Goal: Task Accomplishment & Management: Manage account settings

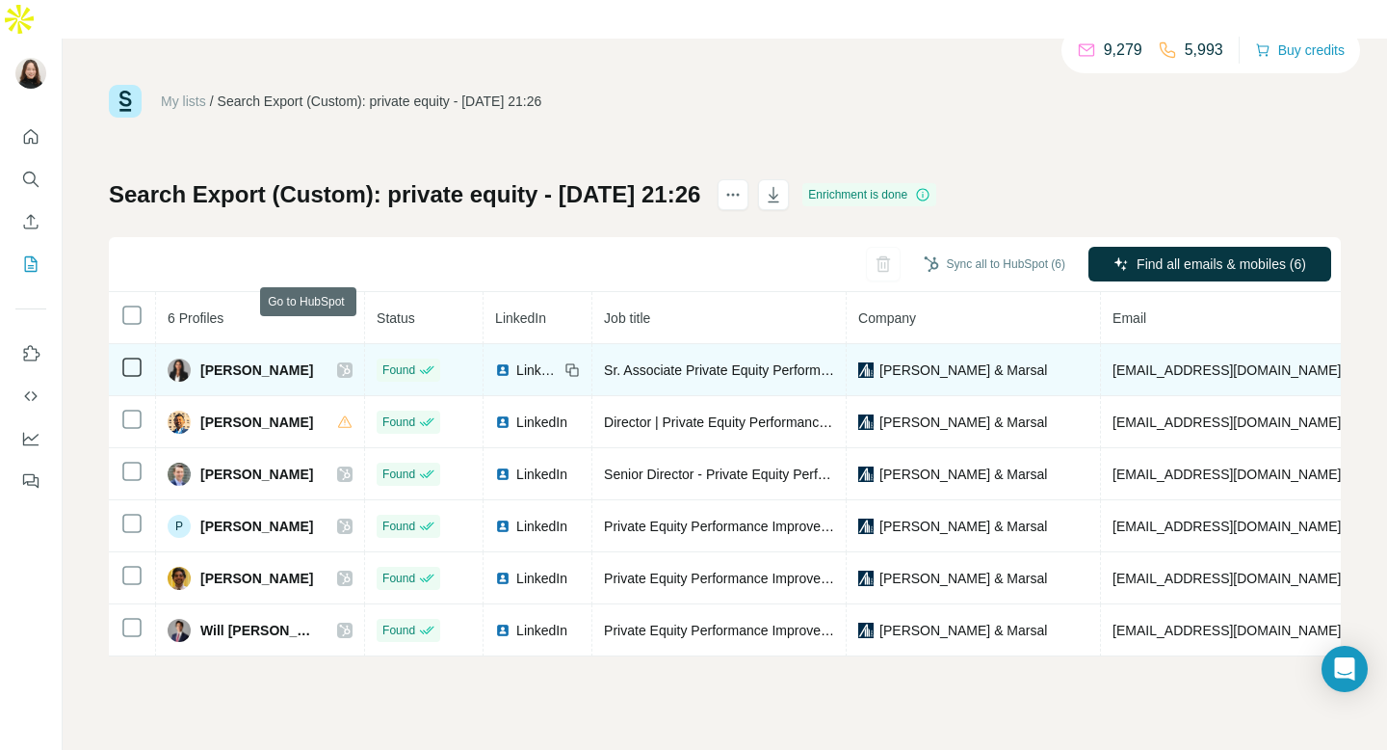
click at [339, 362] on icon at bounding box center [345, 369] width 12 height 15
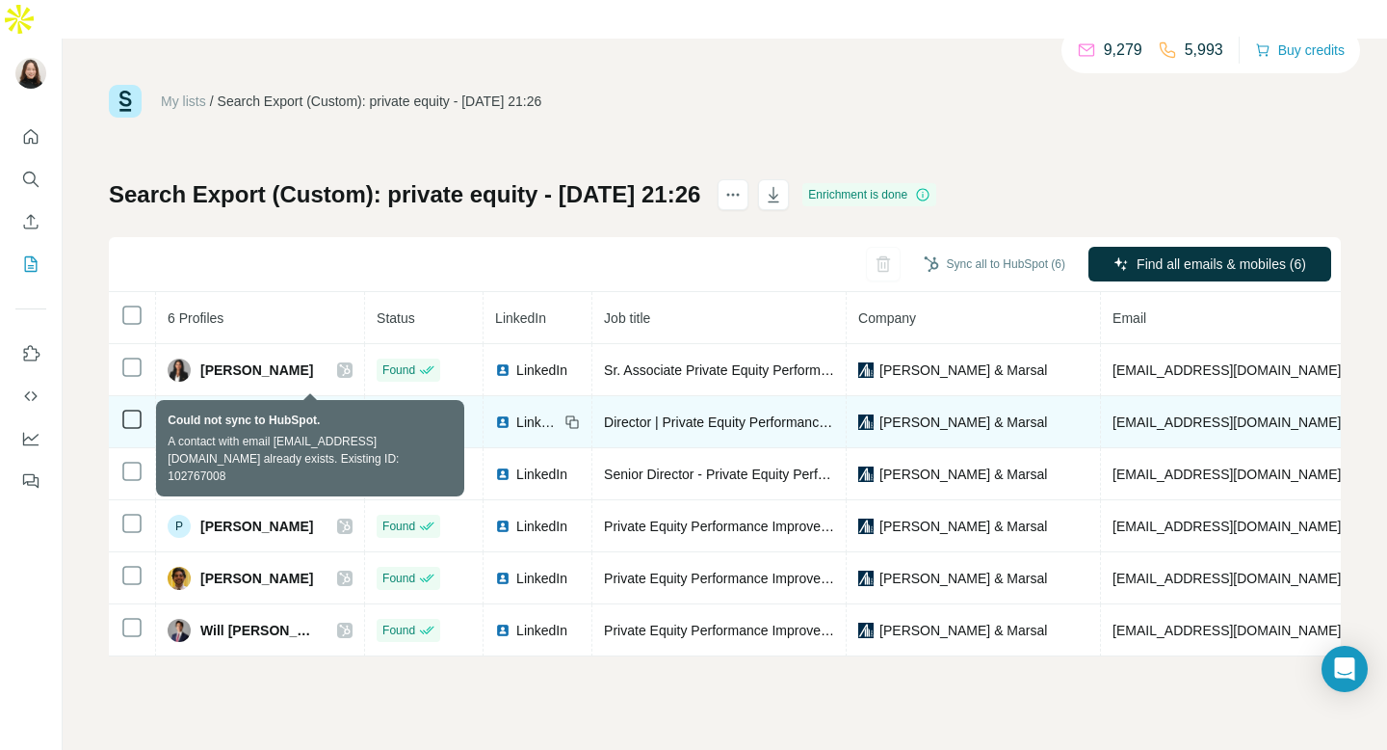
click at [337, 414] on icon at bounding box center [344, 421] width 15 height 15
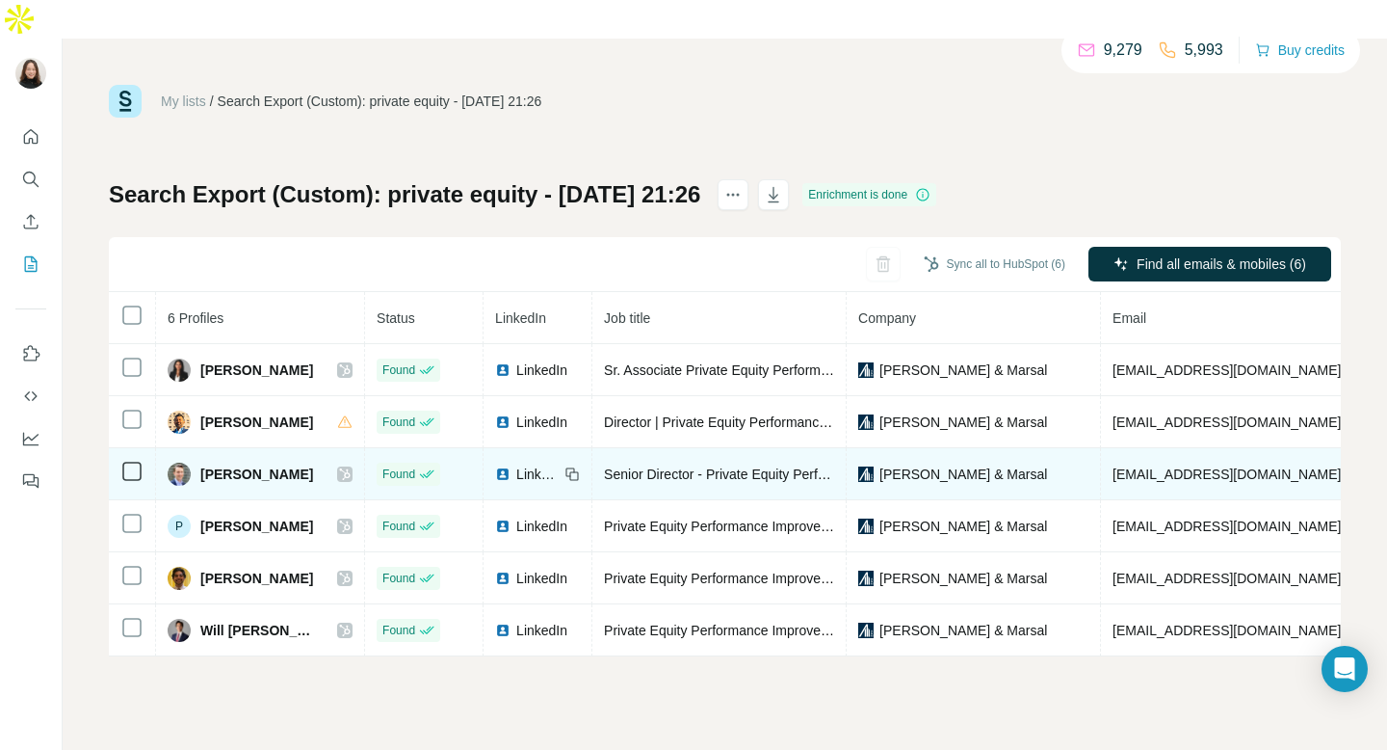
click at [339, 466] on icon at bounding box center [345, 473] width 12 height 15
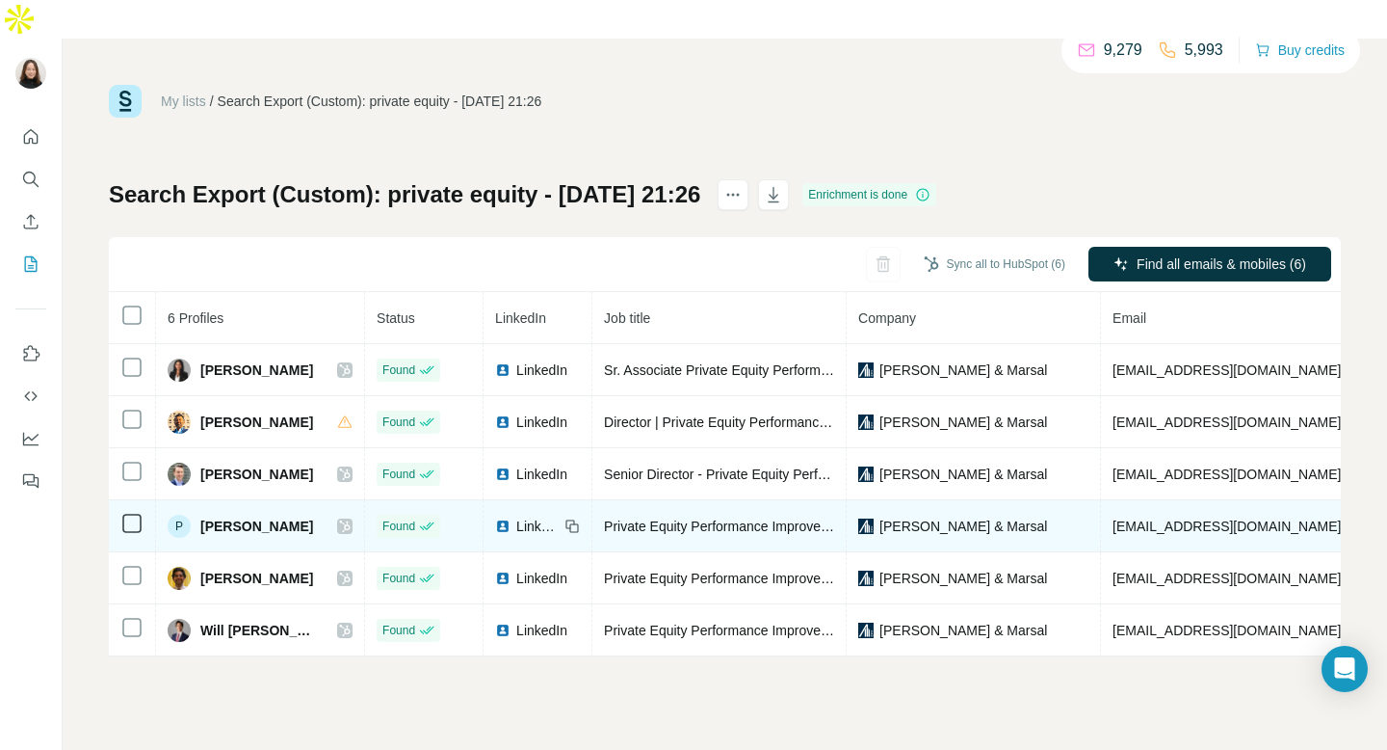
click at [339, 518] on icon at bounding box center [345, 525] width 12 height 15
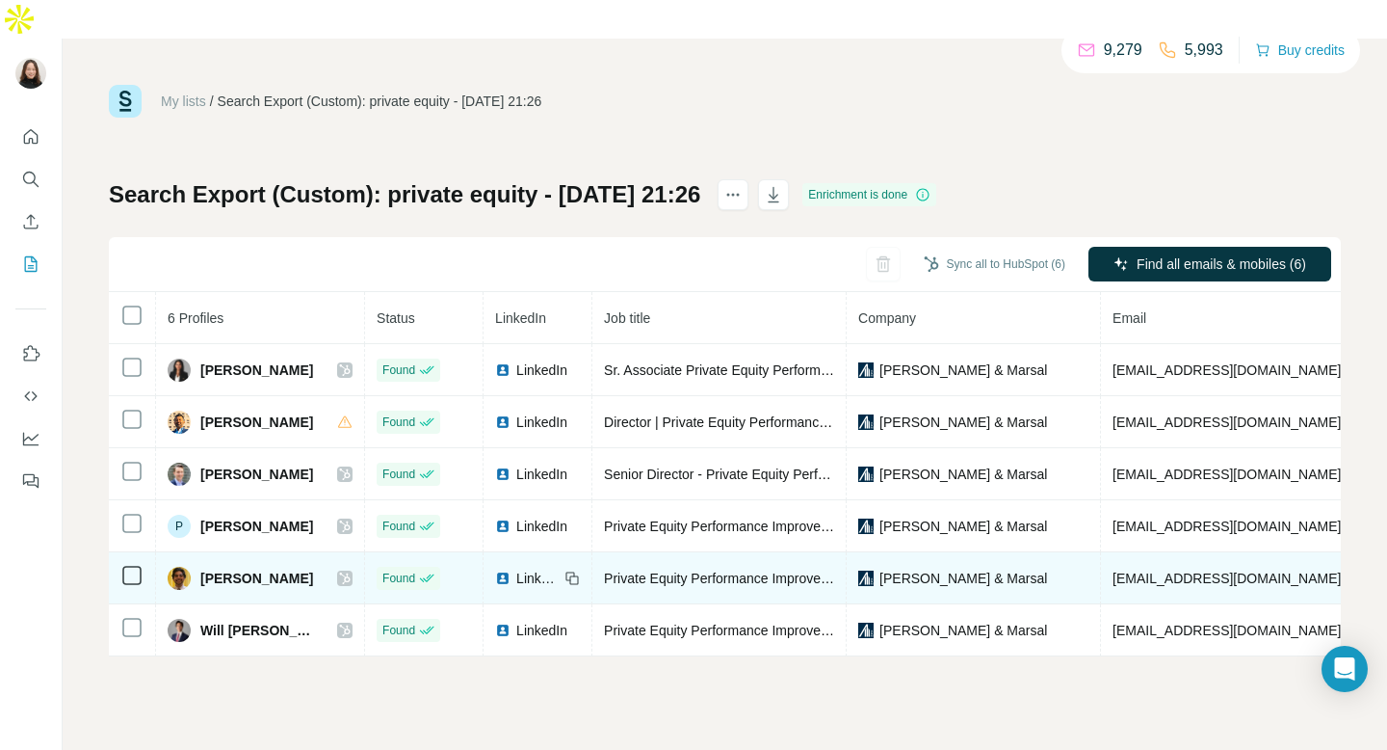
click at [340, 572] on icon at bounding box center [345, 578] width 11 height 12
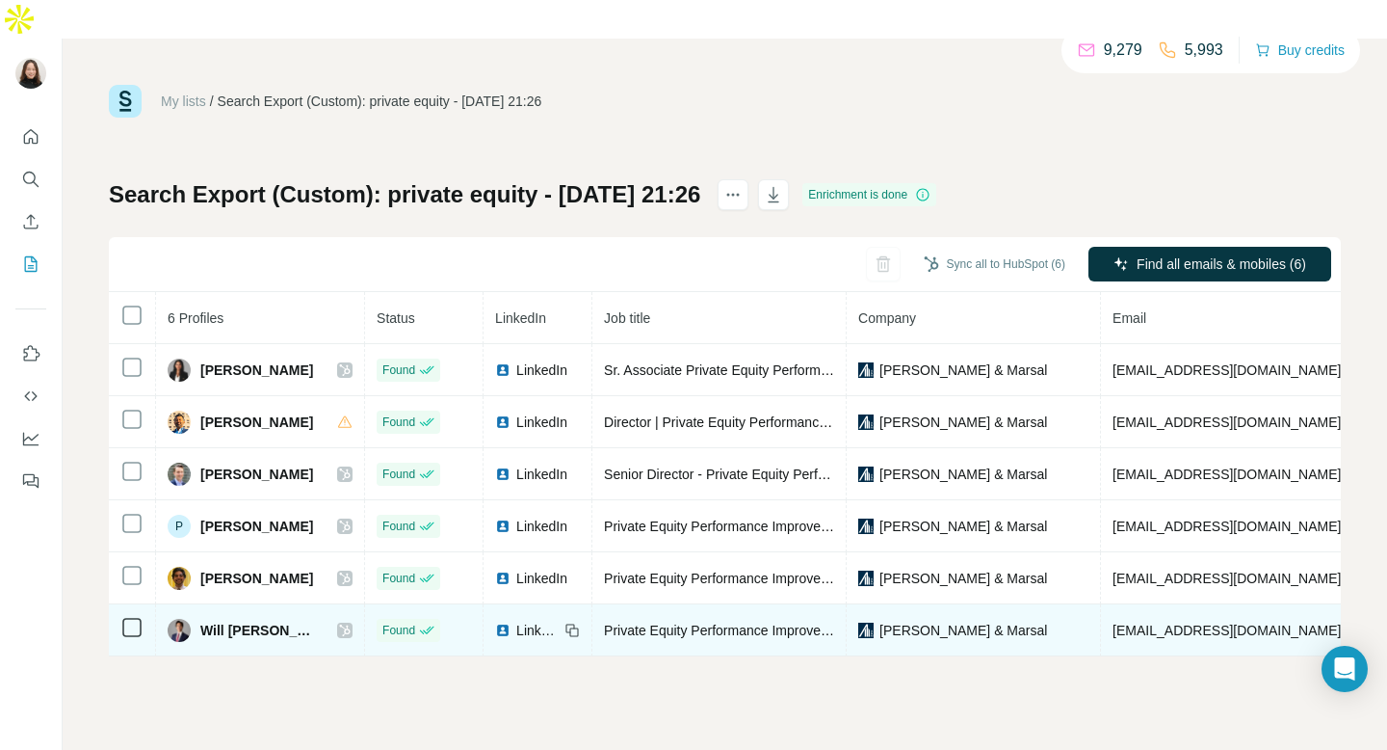
click at [340, 624] on icon at bounding box center [345, 630] width 11 height 12
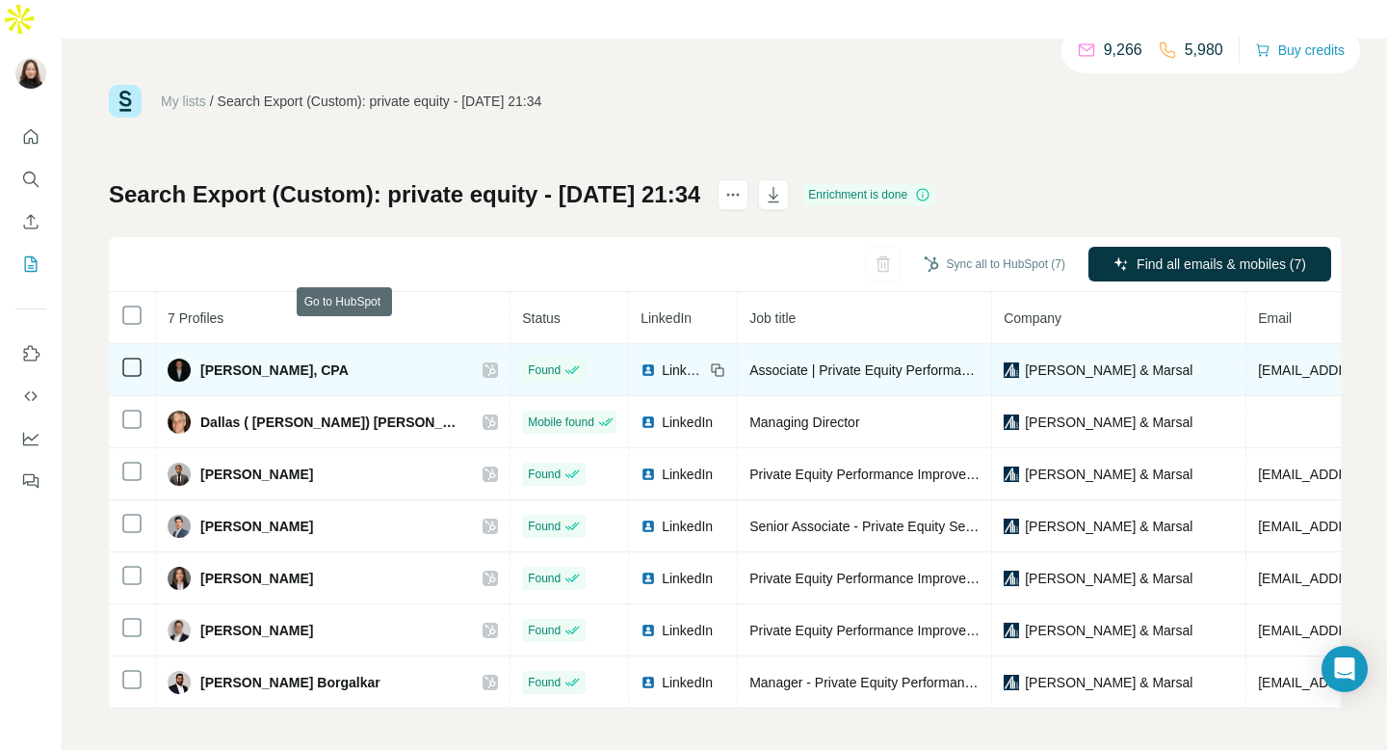
click at [485, 362] on icon at bounding box center [491, 369] width 12 height 15
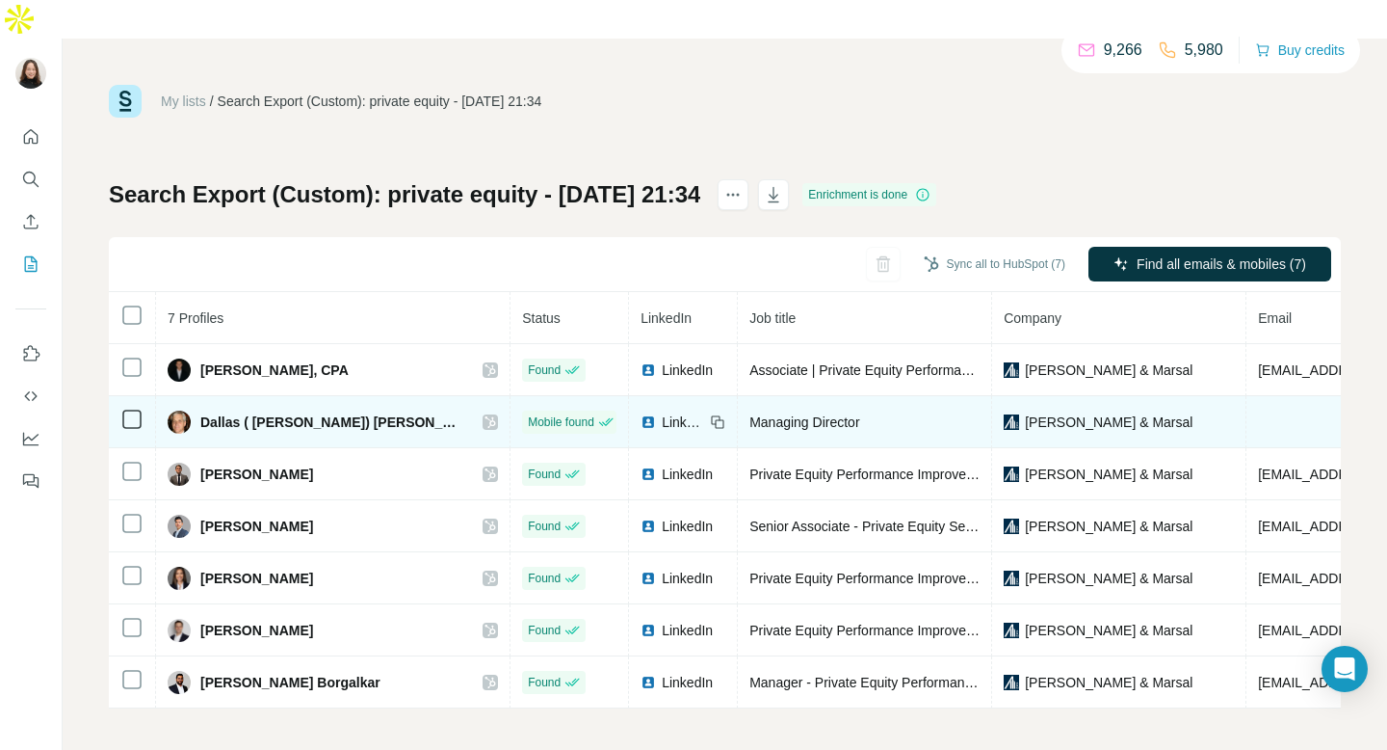
click at [485, 414] on icon at bounding box center [491, 421] width 12 height 15
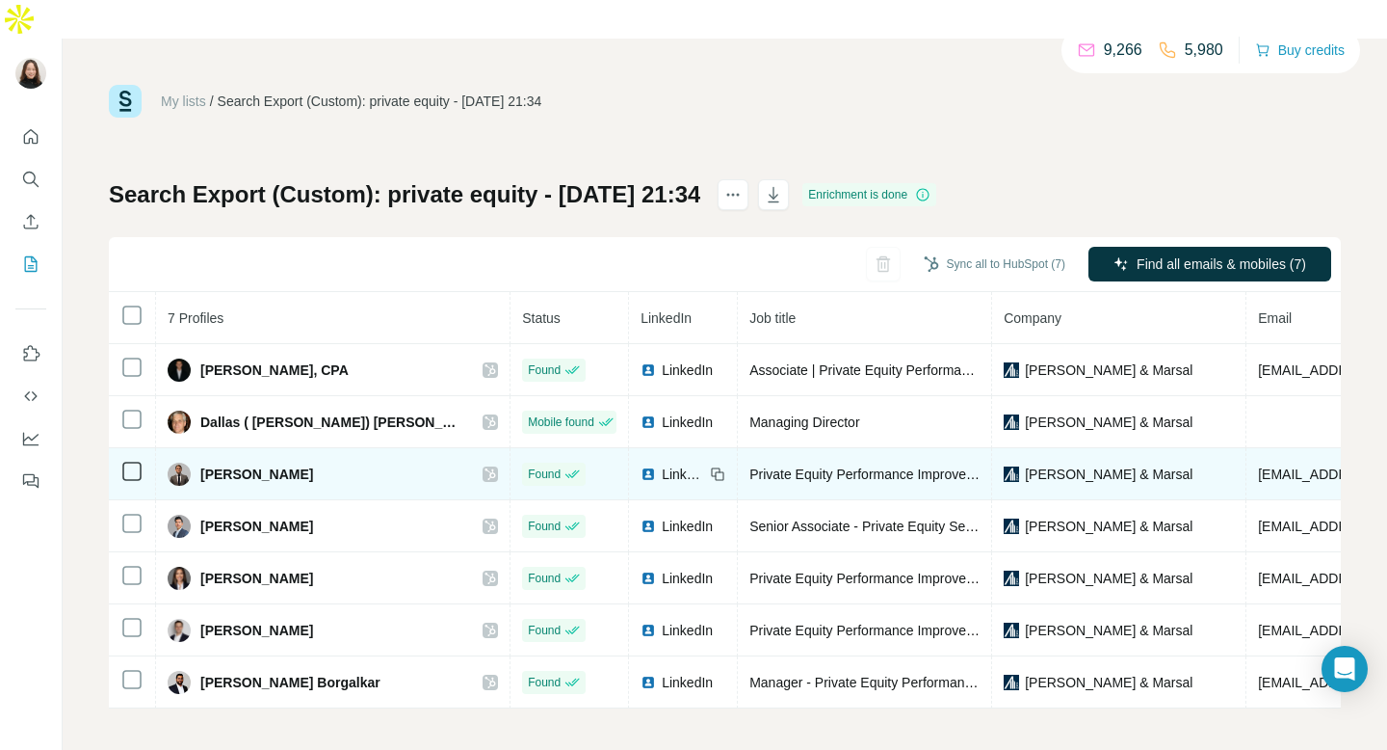
click at [485, 466] on icon at bounding box center [491, 473] width 12 height 15
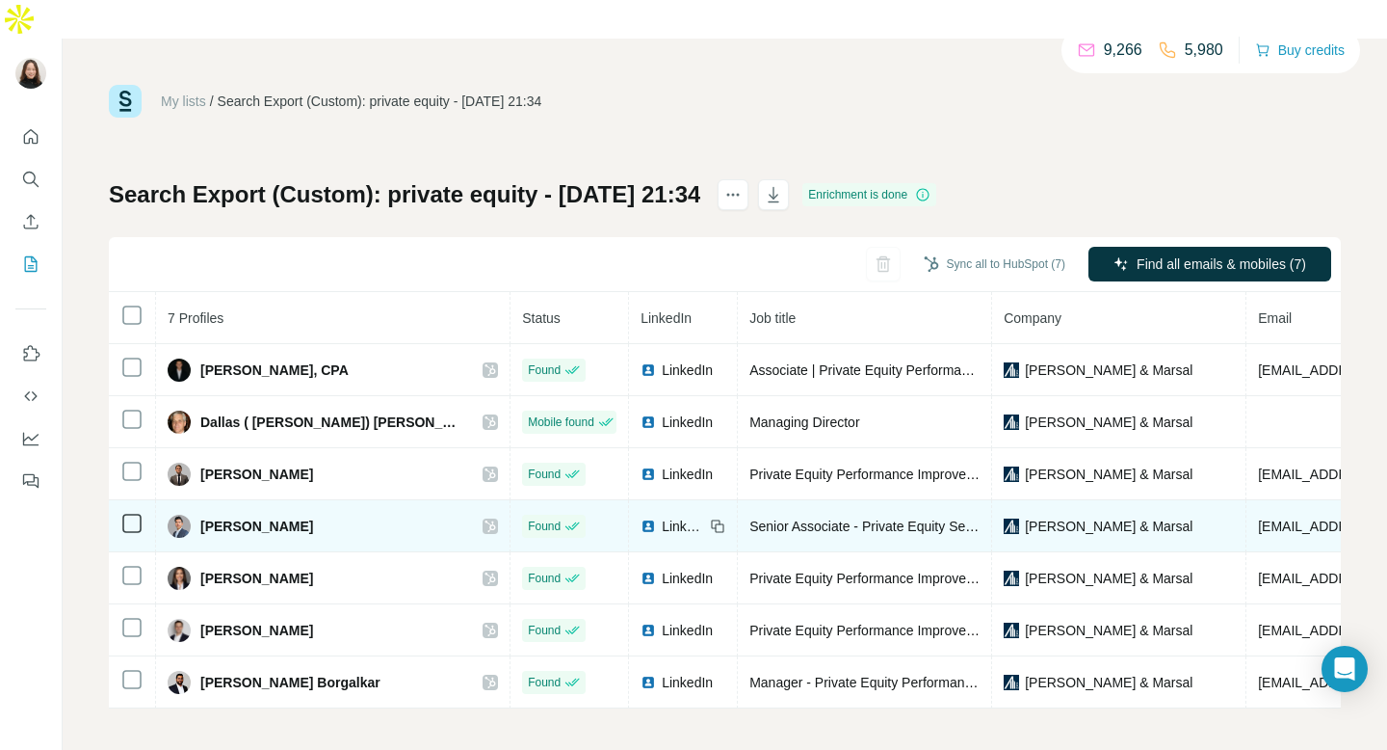
click at [486, 520] on icon at bounding box center [491, 526] width 11 height 12
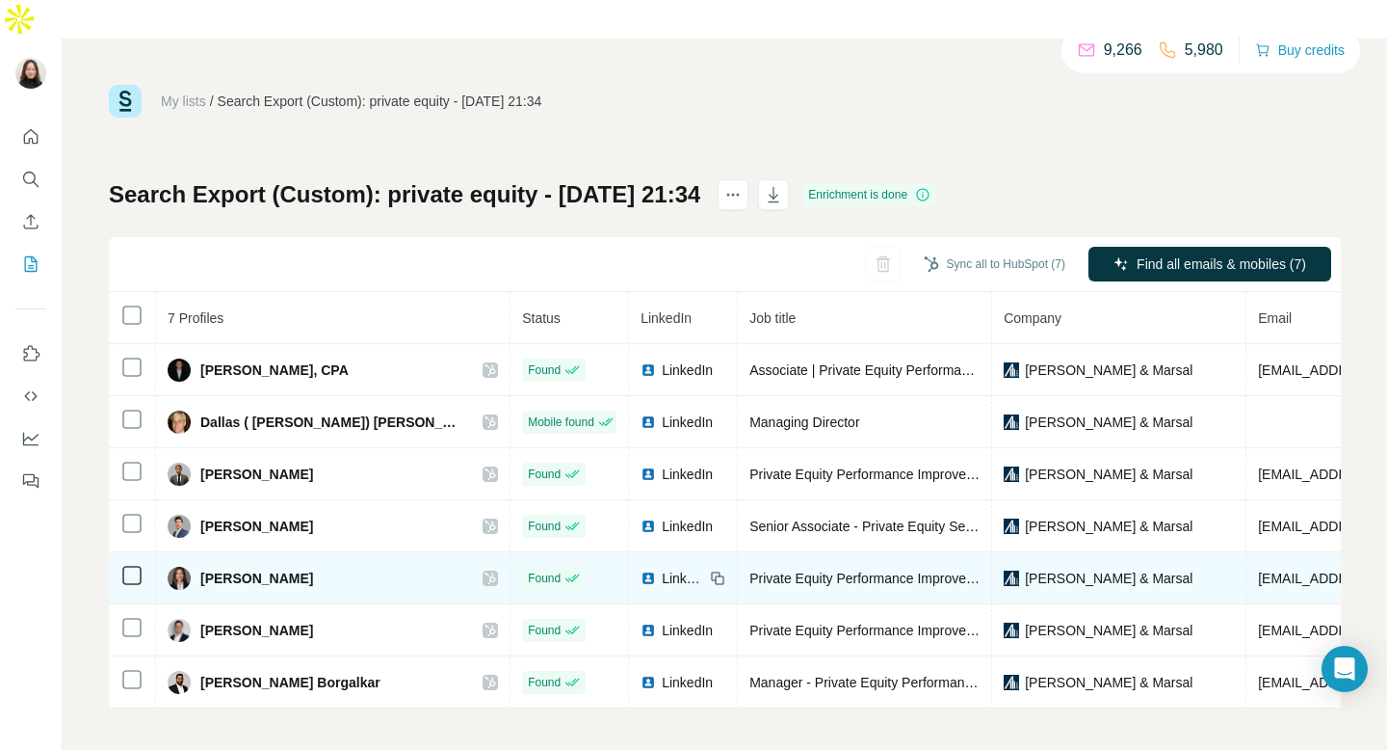
click at [485, 570] on icon at bounding box center [491, 577] width 12 height 15
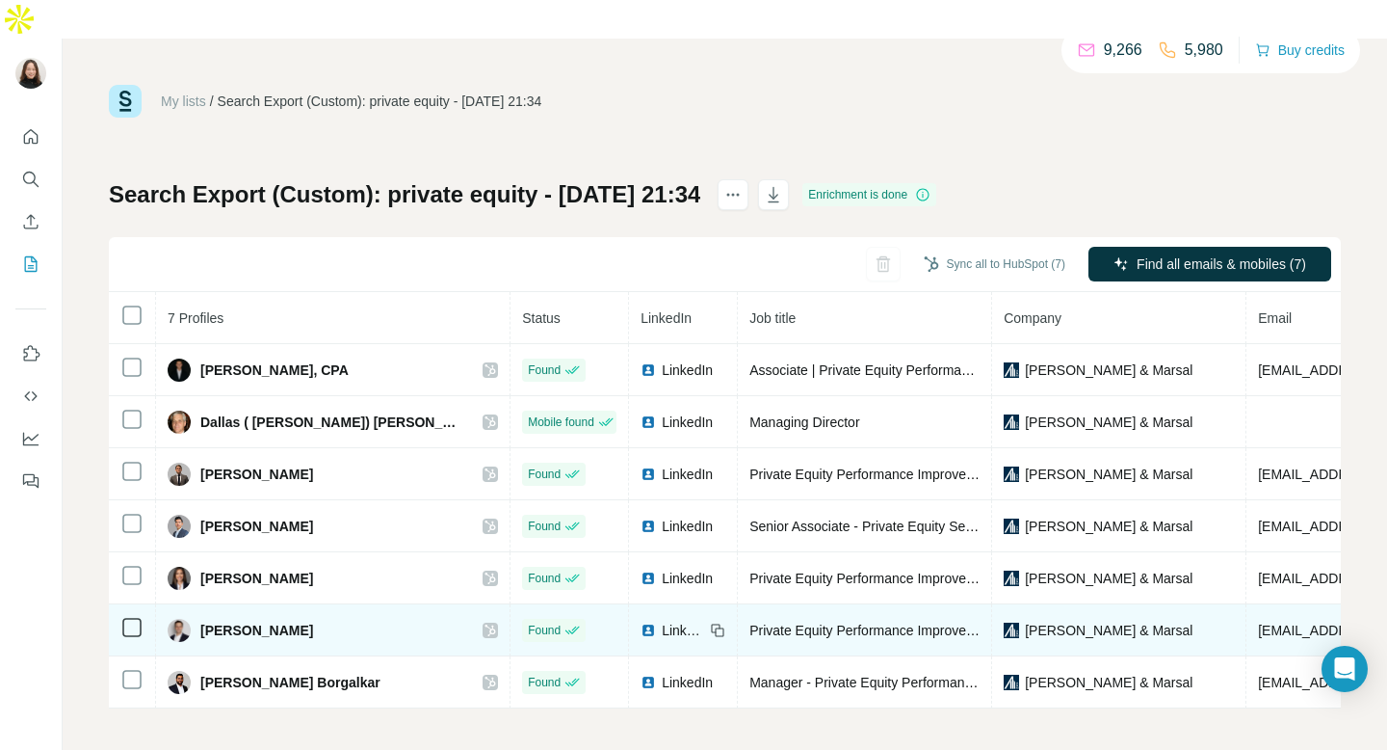
click at [485, 622] on icon at bounding box center [491, 629] width 12 height 15
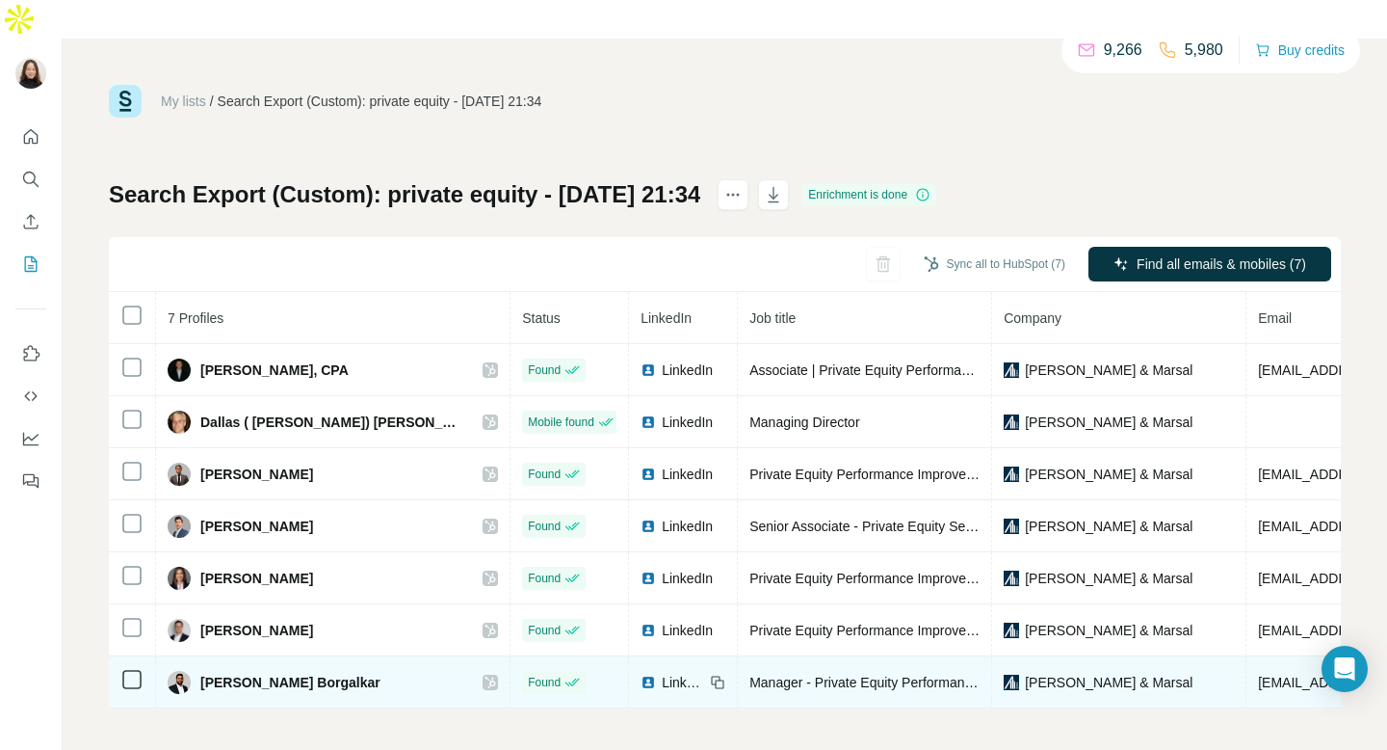
click at [485, 674] on icon at bounding box center [491, 681] width 12 height 15
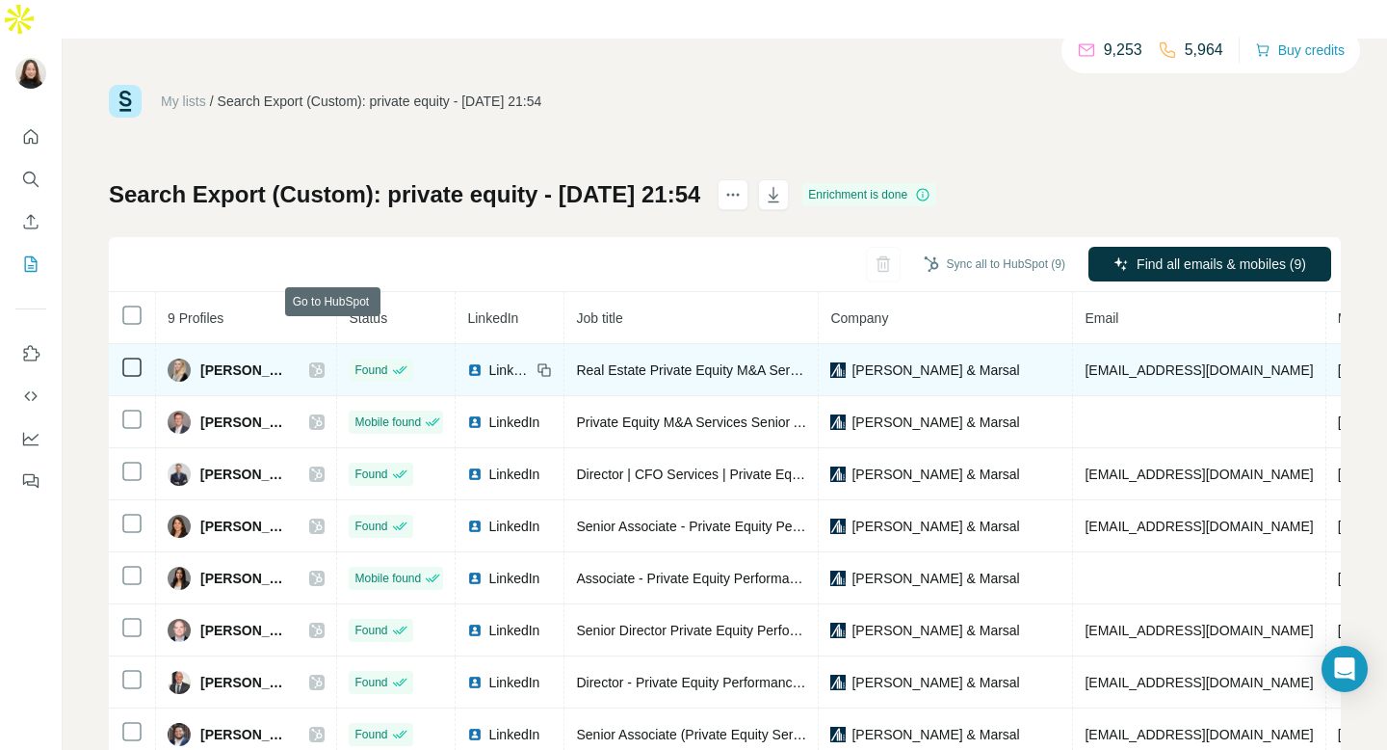
click at [323, 362] on icon at bounding box center [317, 369] width 12 height 15
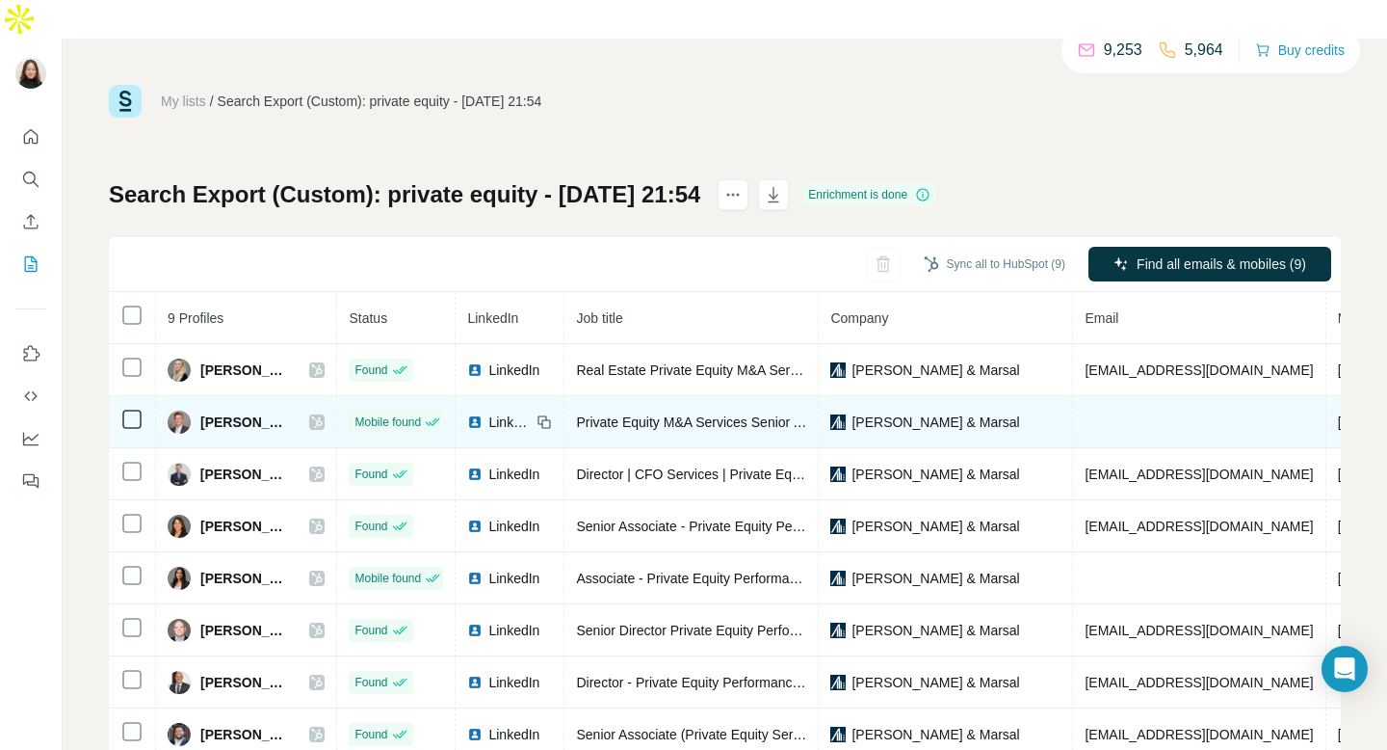
click at [323, 414] on icon at bounding box center [317, 421] width 12 height 15
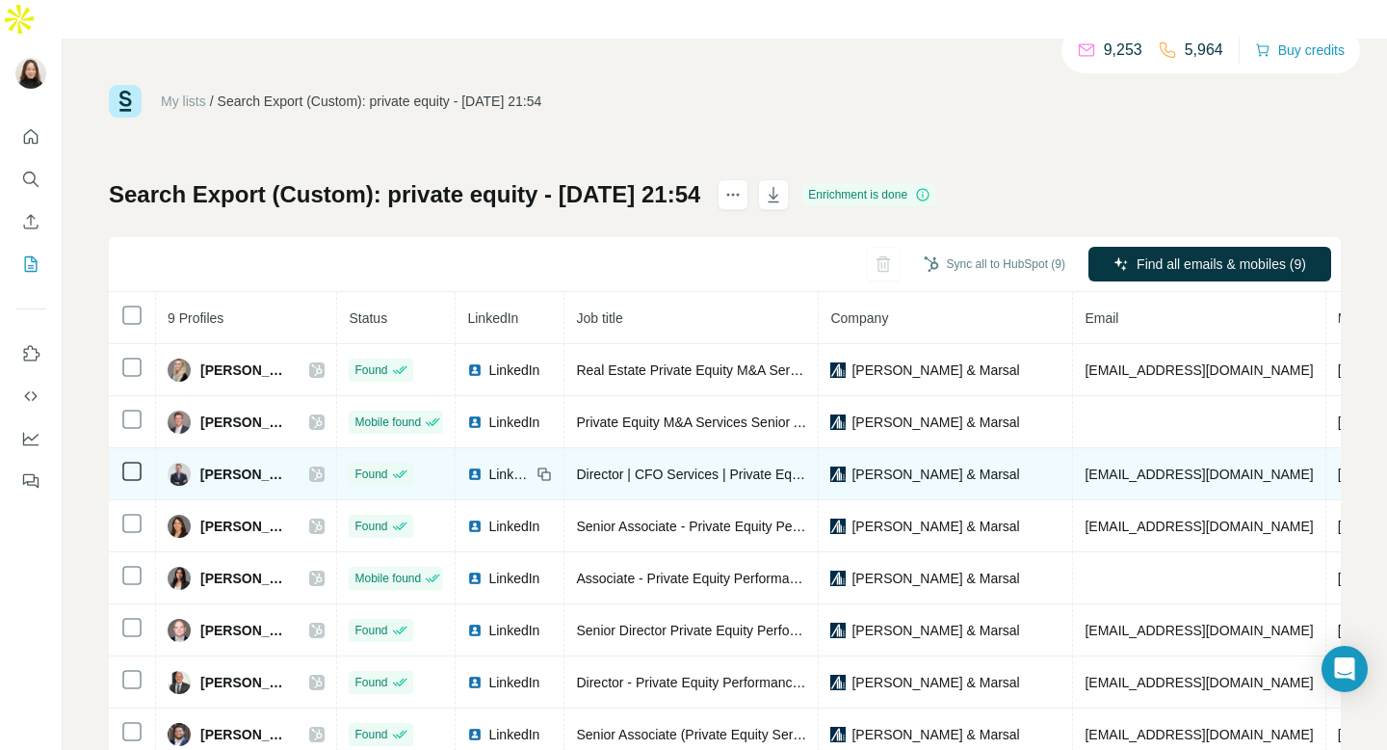
click at [323, 466] on icon at bounding box center [317, 473] width 12 height 15
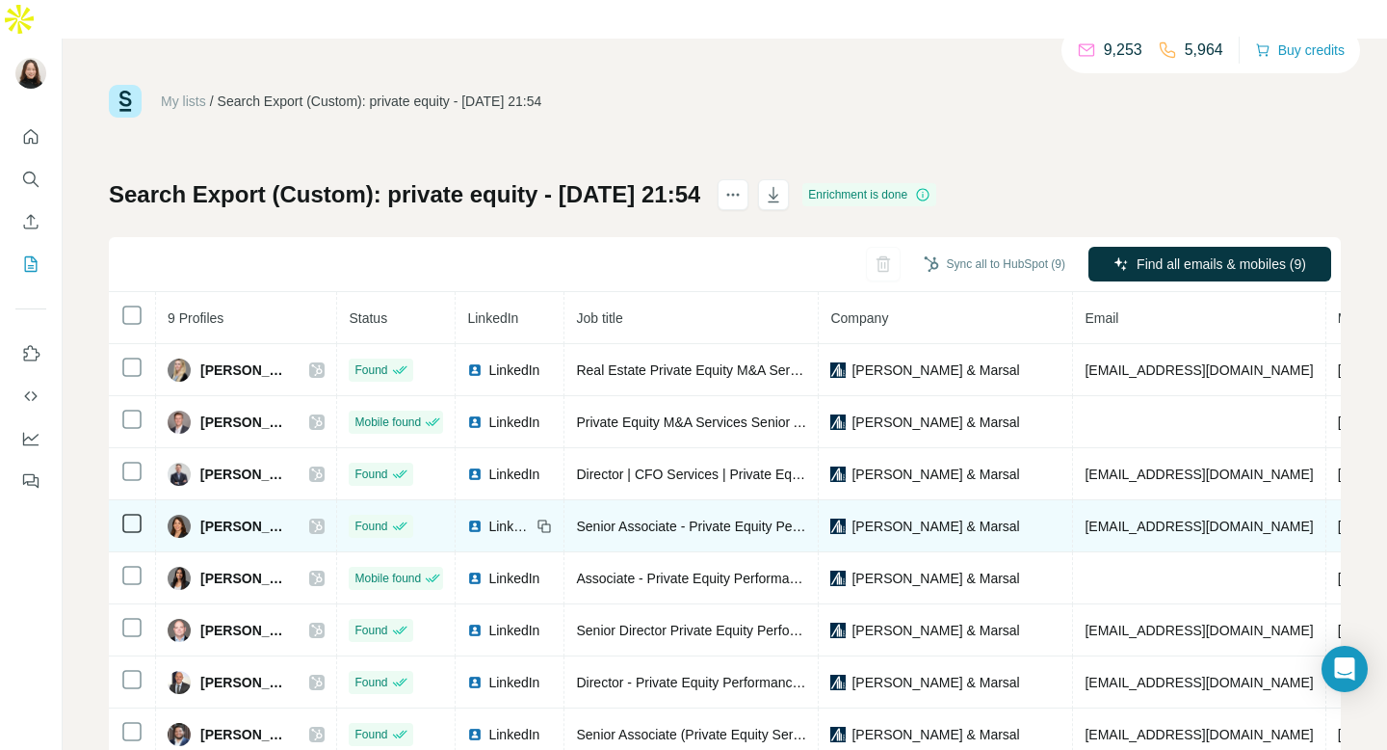
click at [323, 520] on icon at bounding box center [317, 526] width 11 height 12
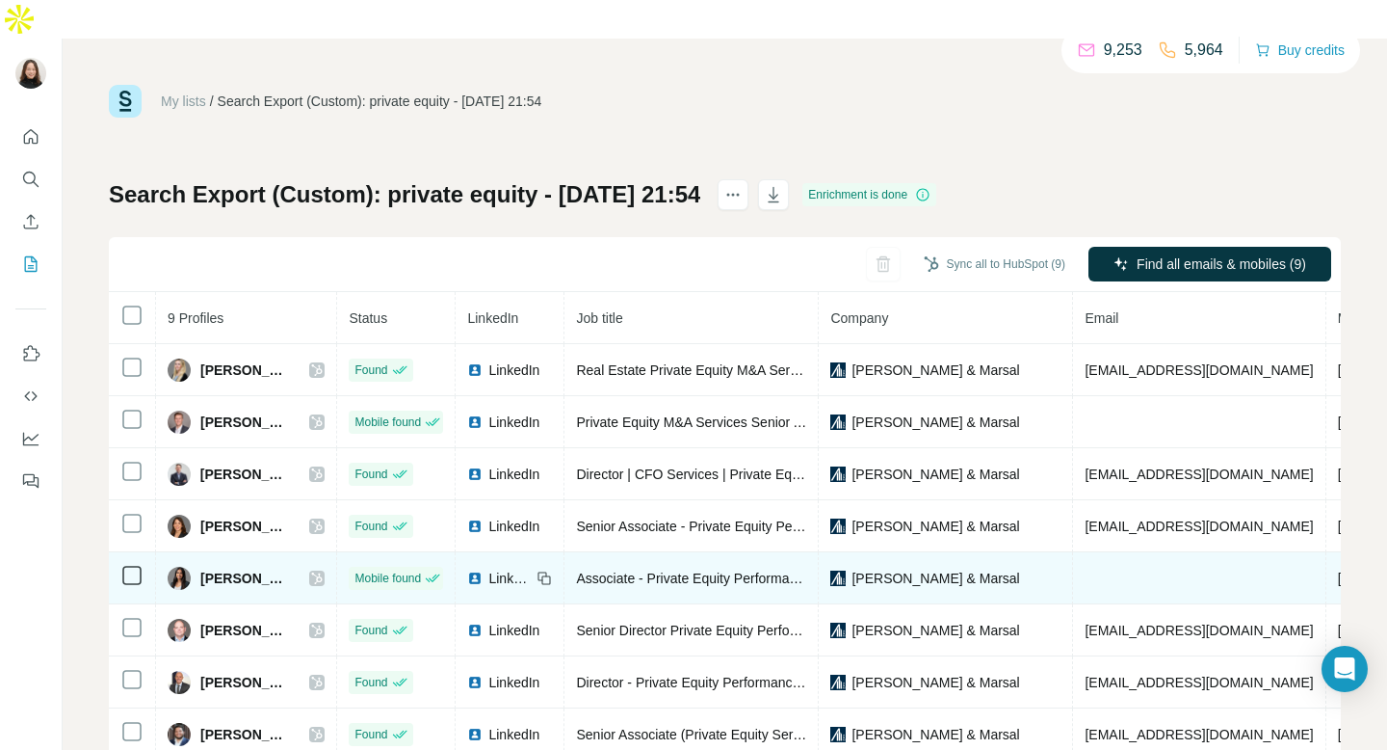
click at [323, 572] on icon at bounding box center [317, 578] width 11 height 12
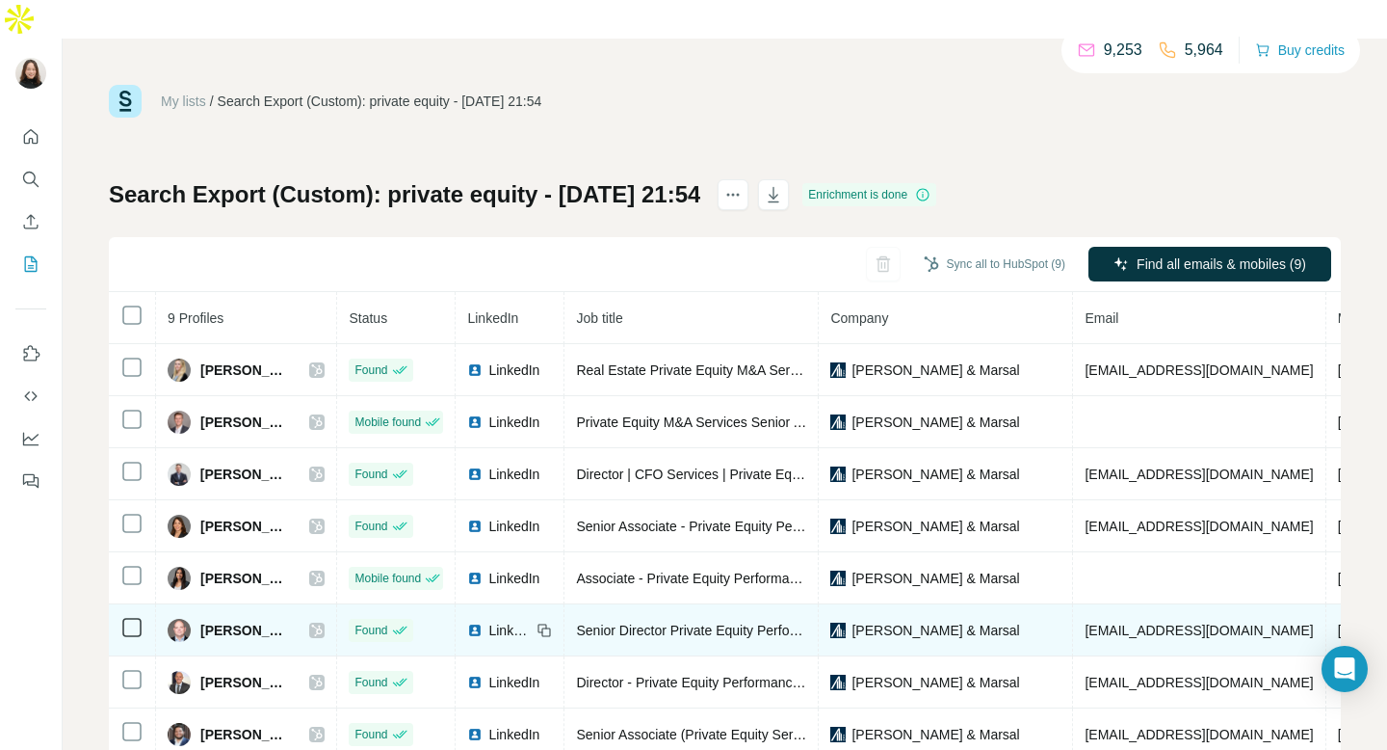
click at [323, 624] on icon at bounding box center [317, 630] width 11 height 12
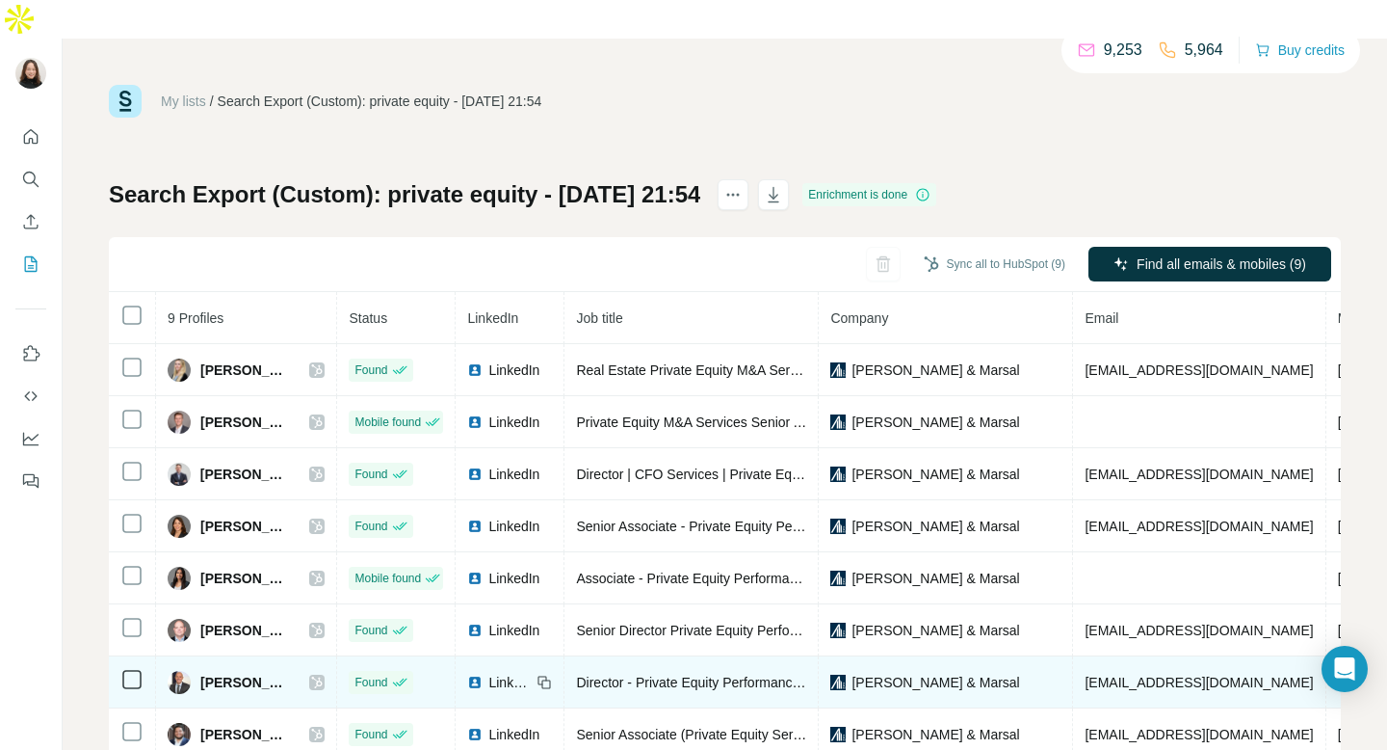
click at [323, 676] on icon at bounding box center [317, 682] width 11 height 12
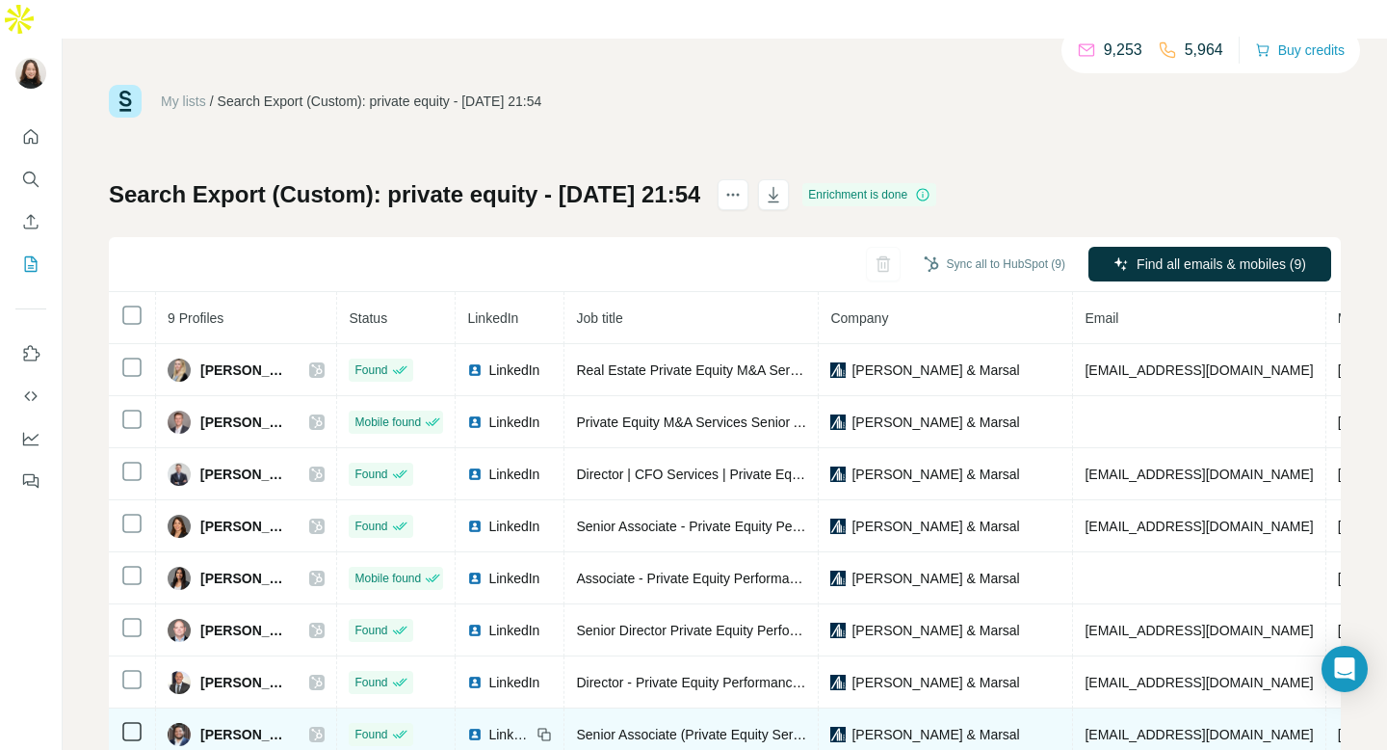
click at [323, 728] on icon at bounding box center [317, 734] width 11 height 12
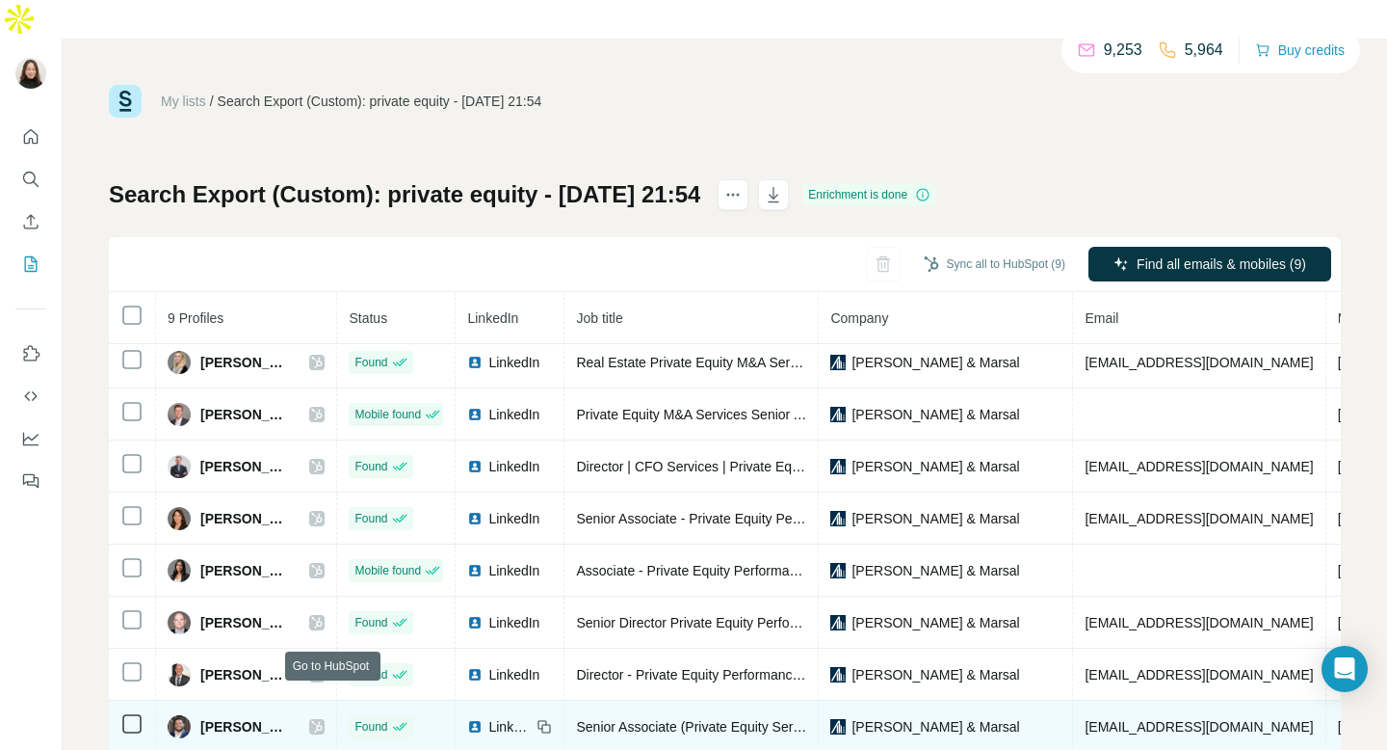
scroll to position [12, 0]
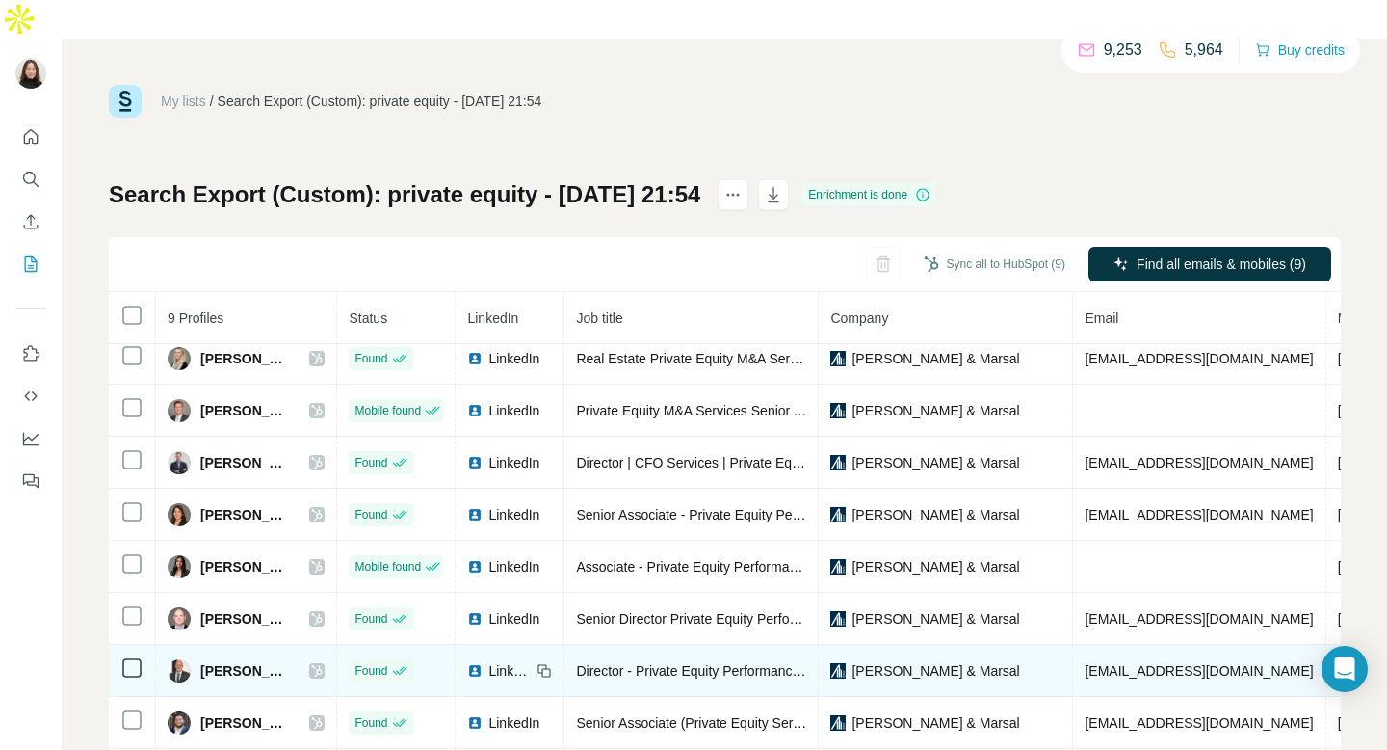
scroll to position [59, 0]
